Goal: Task Accomplishment & Management: Use online tool/utility

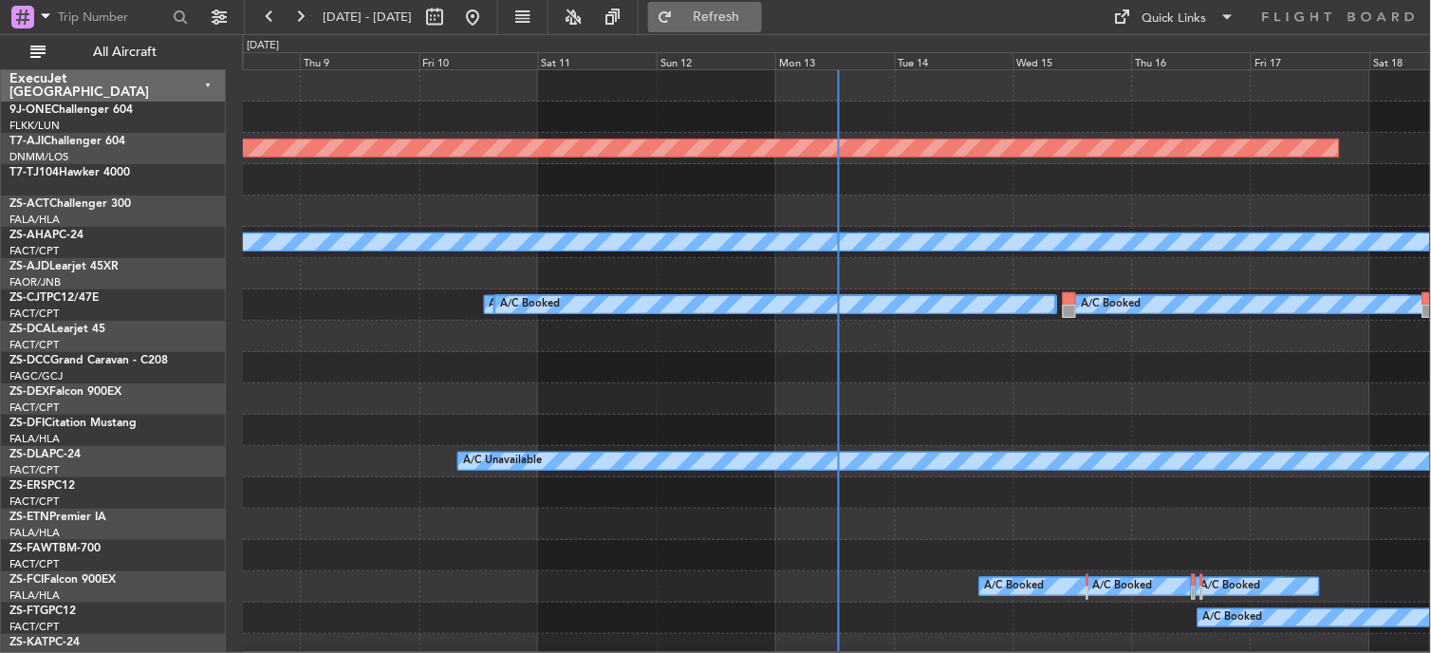
click at [807, 65] on div "Mon 13" at bounding box center [835, 60] width 119 height 17
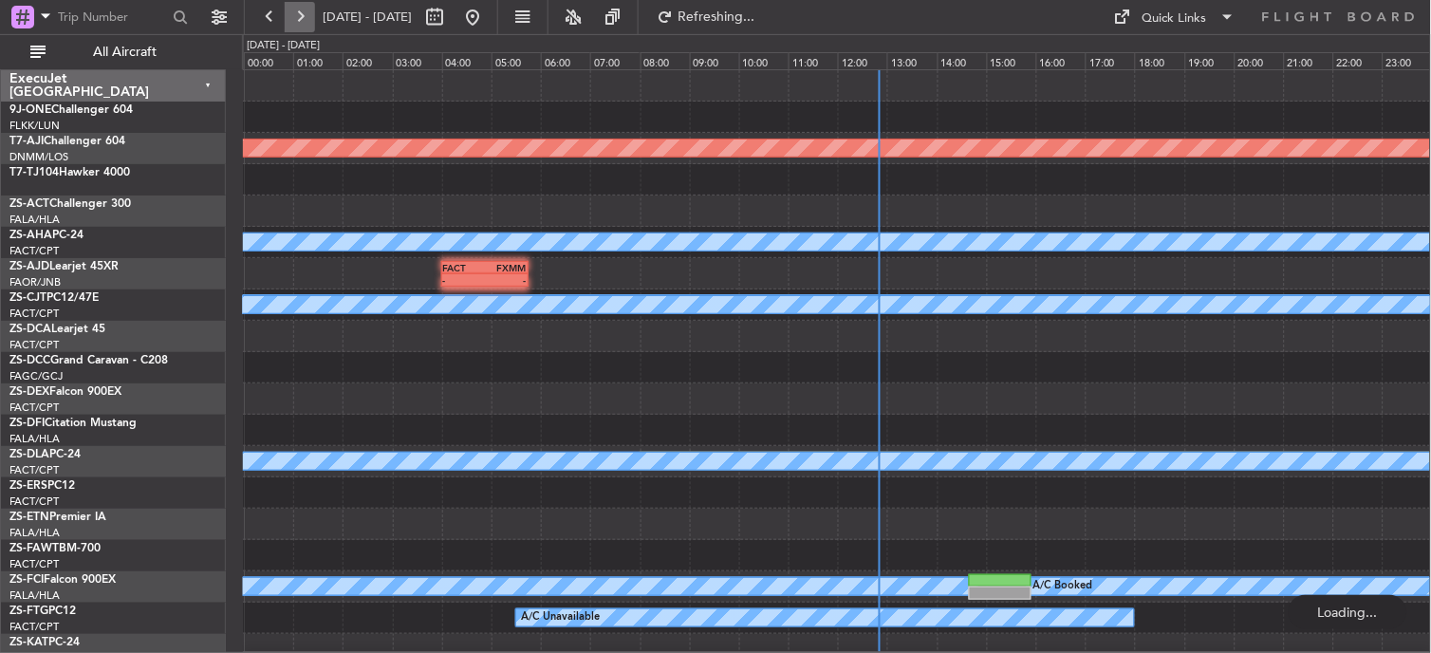
click at [294, 19] on button at bounding box center [300, 17] width 30 height 30
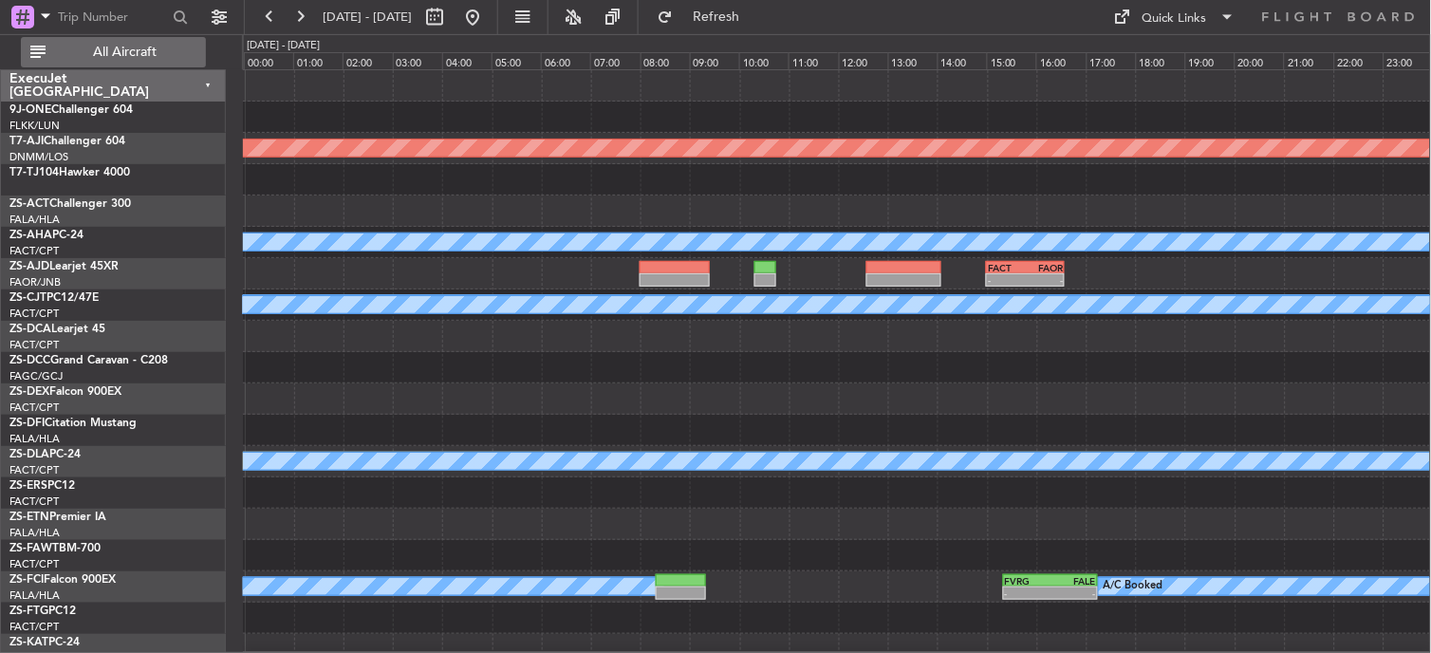
click at [130, 48] on span "All Aircraft" at bounding box center [124, 52] width 151 height 13
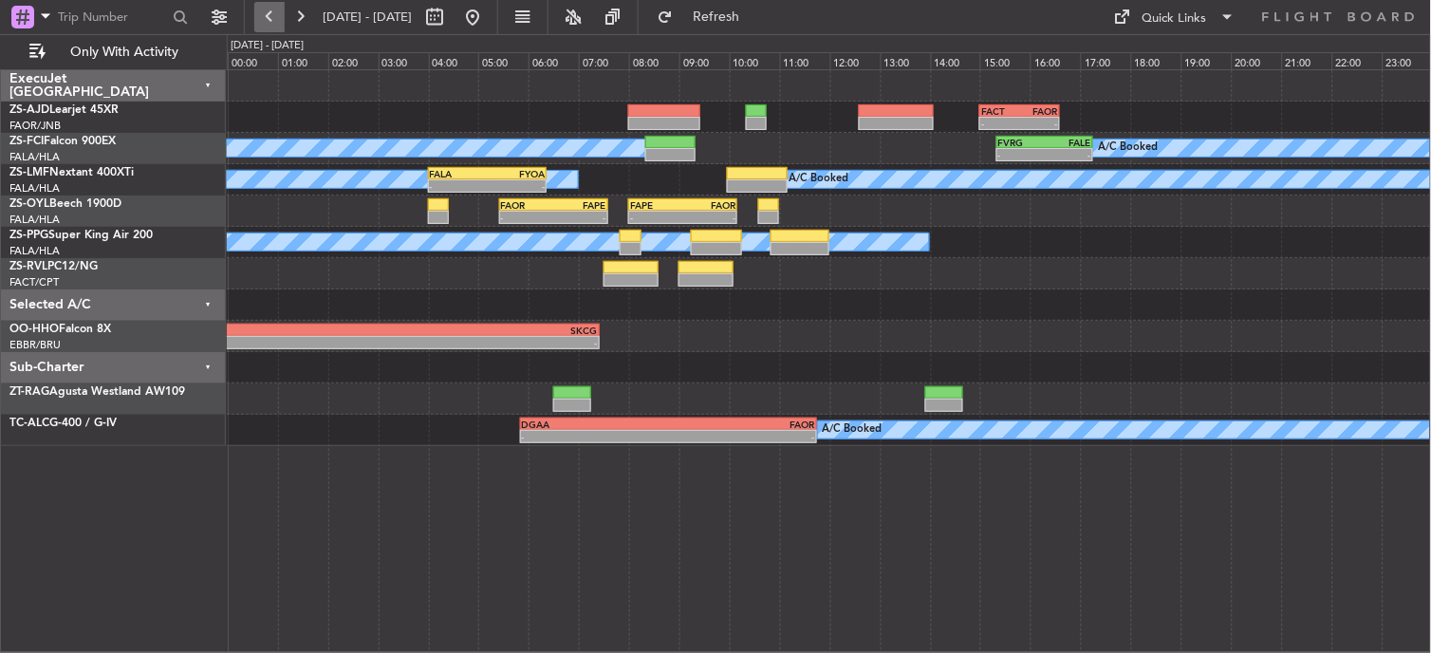
click at [259, 16] on button at bounding box center [269, 17] width 30 height 30
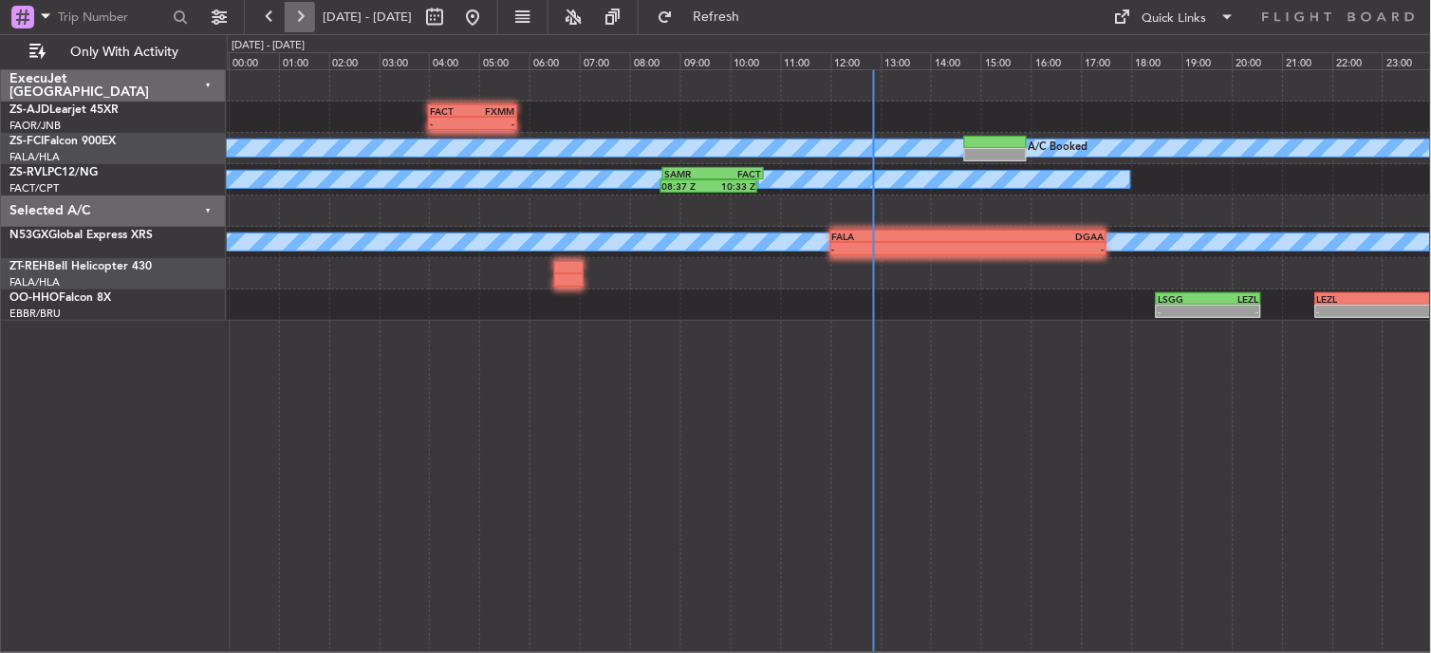
click at [307, 17] on button at bounding box center [300, 17] width 30 height 30
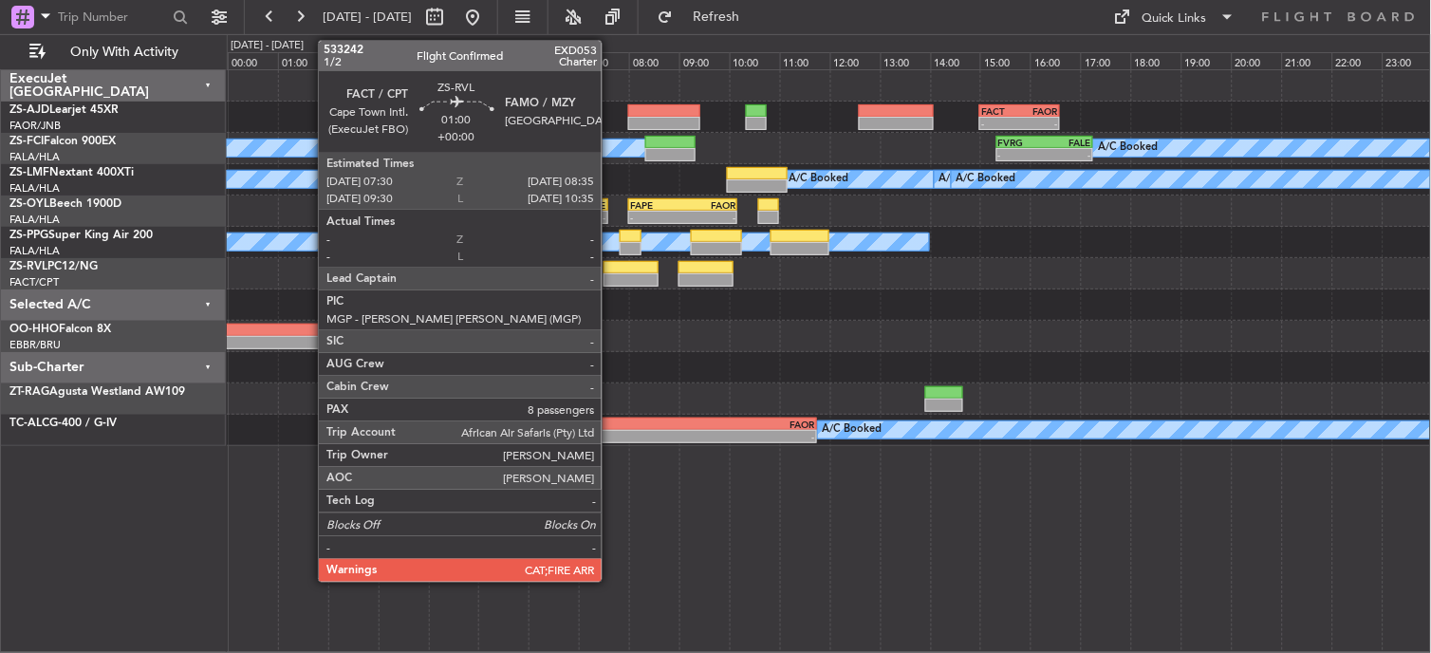
click at [611, 269] on div at bounding box center [631, 267] width 55 height 13
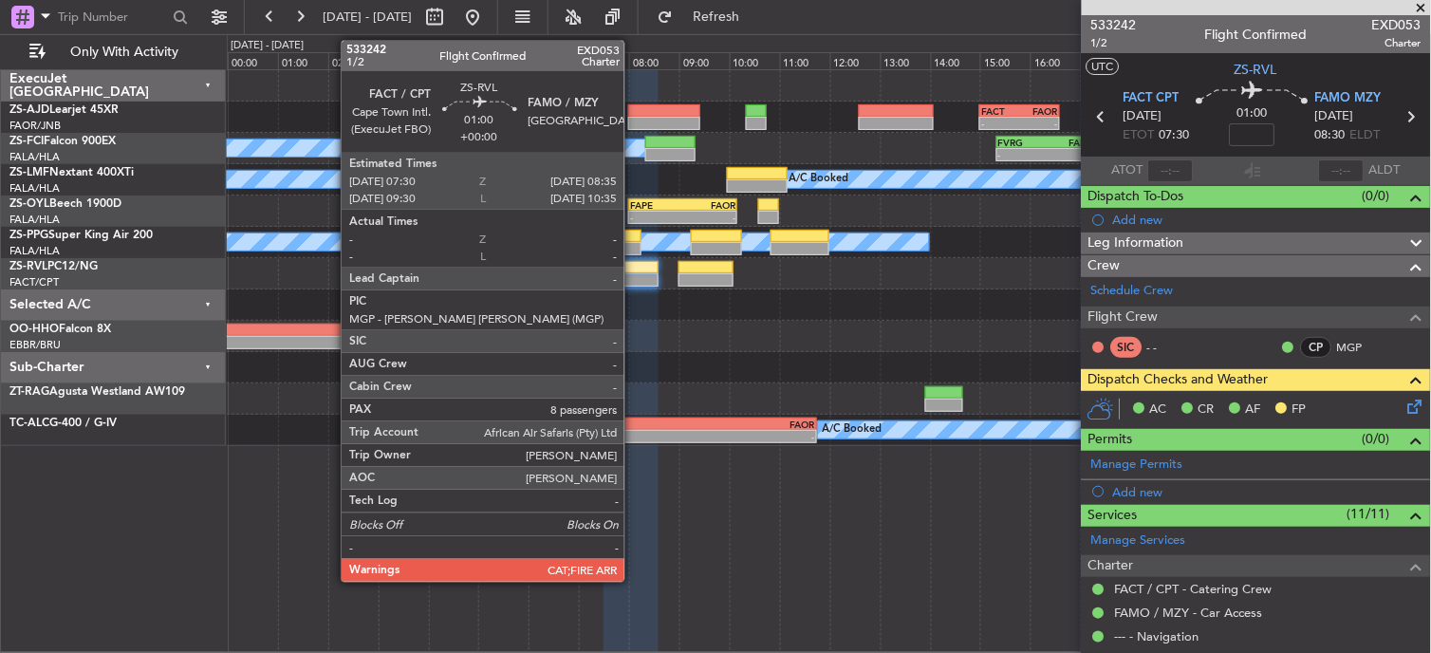
click at [634, 270] on div at bounding box center [631, 267] width 55 height 13
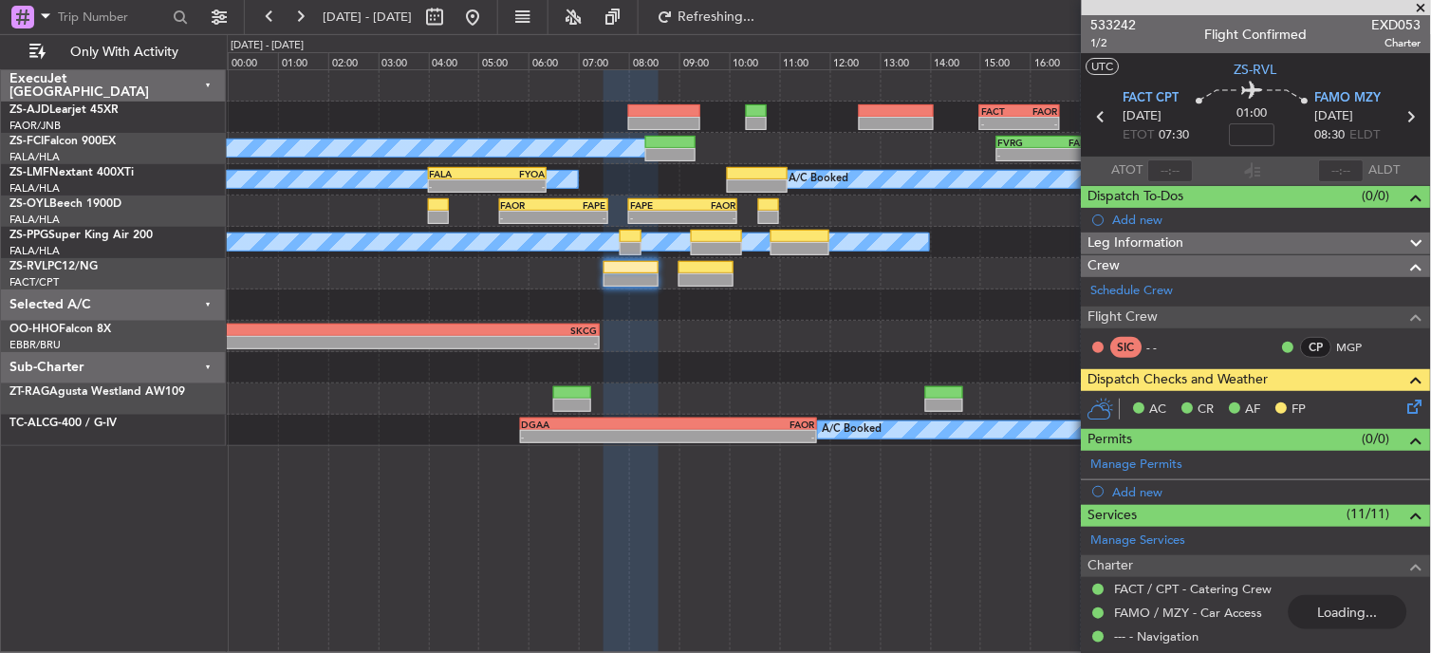
click at [1428, 8] on span at bounding box center [1421, 8] width 19 height 17
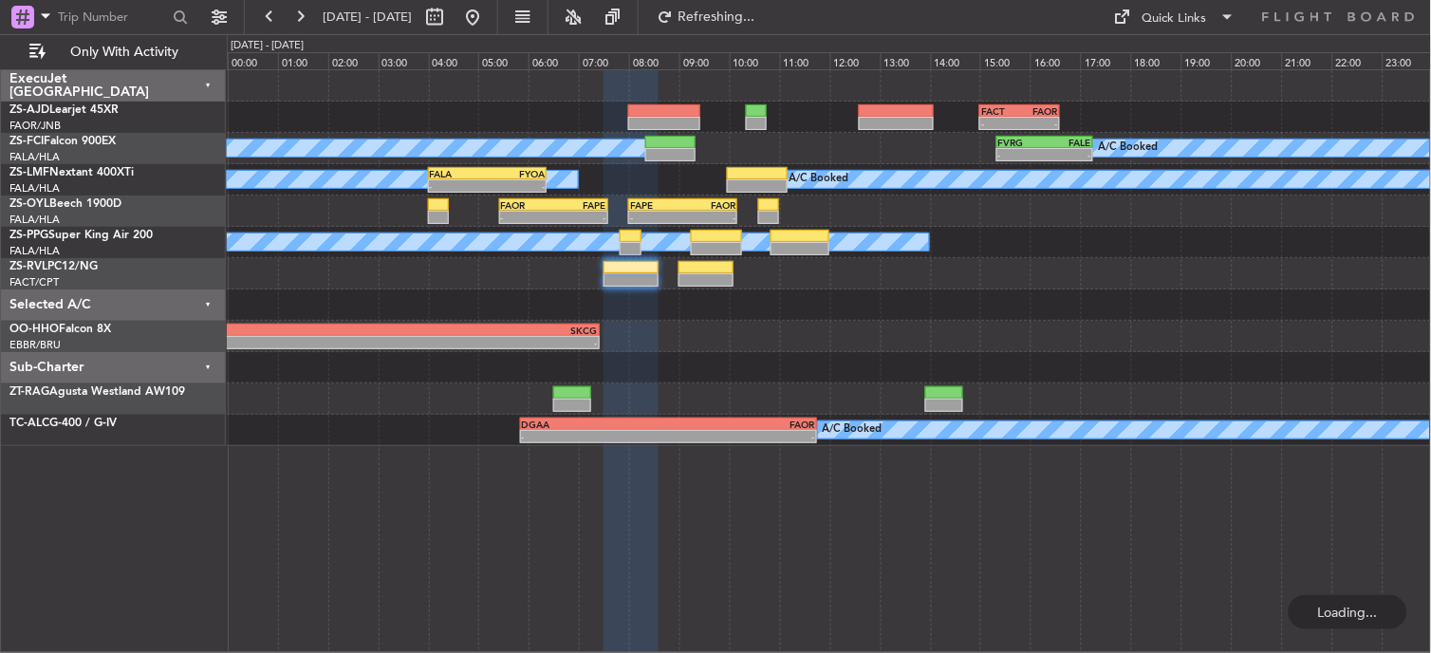
type input "0"
